Goal: Information Seeking & Learning: Learn about a topic

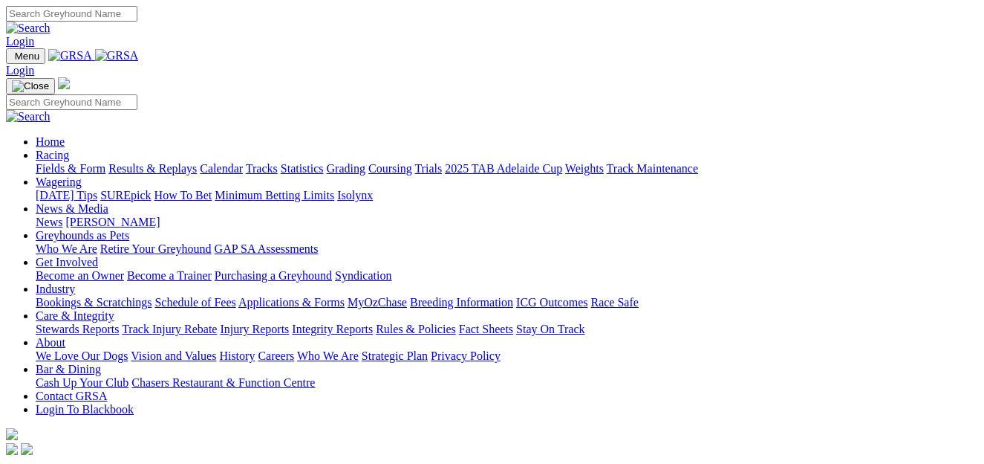
click at [68, 162] on link "Fields & Form" at bounding box center [71, 168] width 70 height 13
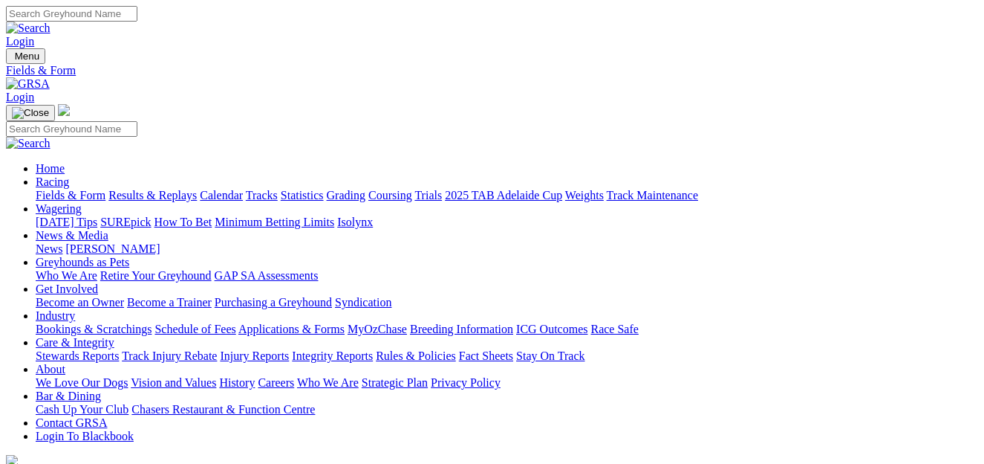
click at [243, 189] on link "Calendar" at bounding box center [221, 195] width 43 height 13
click at [77, 189] on link "Fields & Form" at bounding box center [71, 195] width 70 height 13
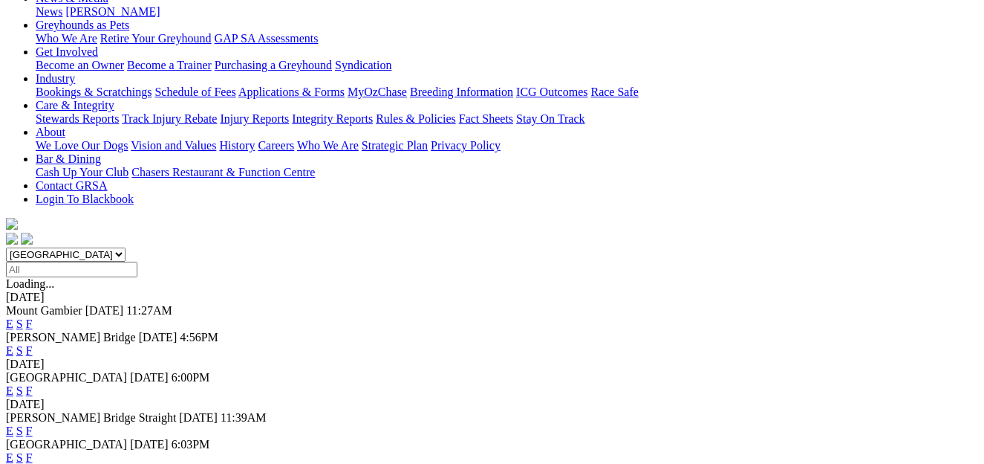
scroll to position [238, 0]
click at [33, 423] on link "F" at bounding box center [29, 429] width 7 height 13
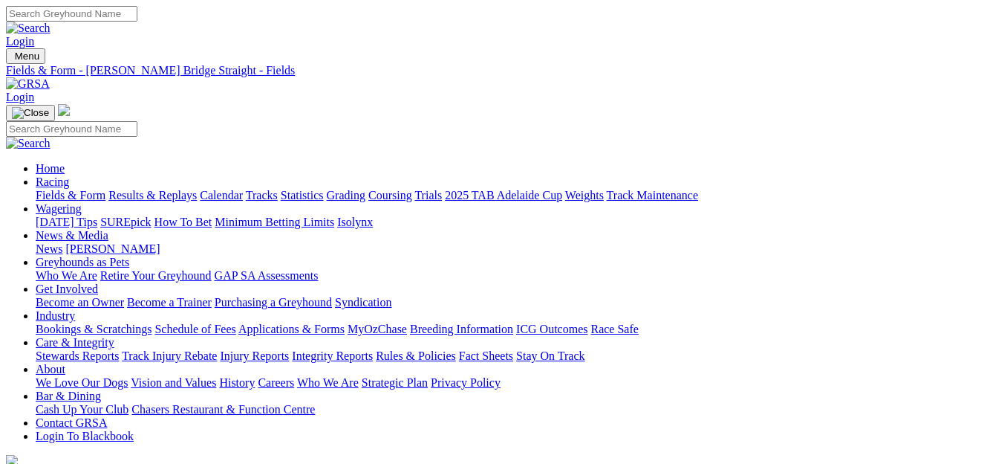
click at [197, 189] on link "Results & Replays" at bounding box center [152, 195] width 88 height 13
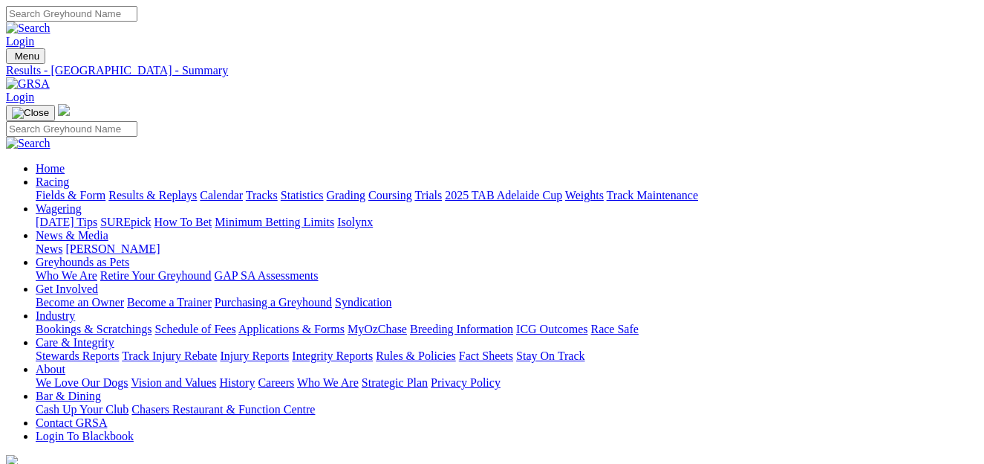
click at [373, 349] on link "Integrity Reports" at bounding box center [332, 355] width 81 height 13
